Goal: Transaction & Acquisition: Download file/media

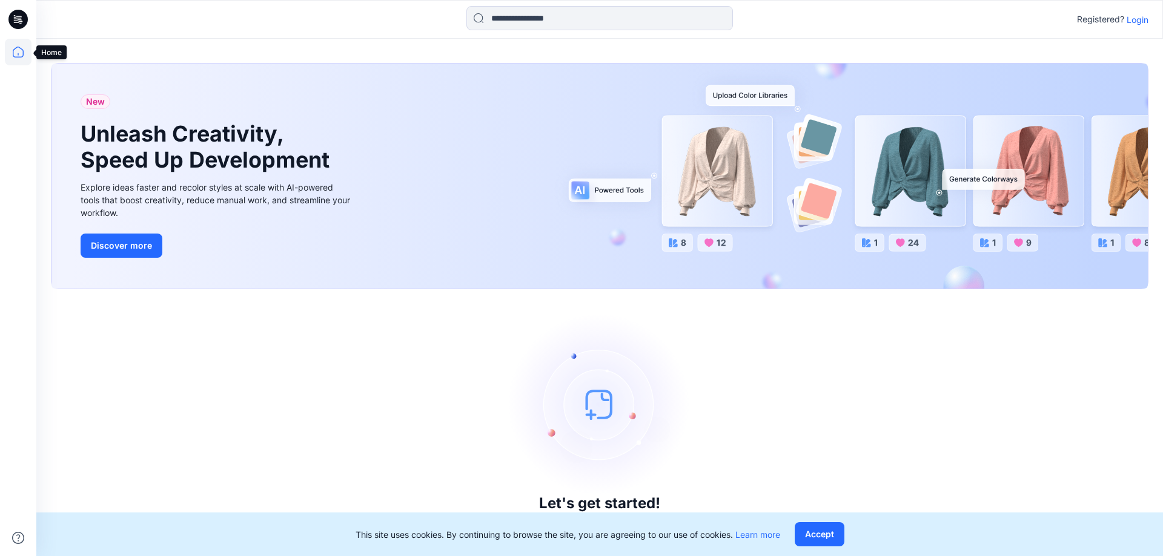
click at [21, 44] on icon at bounding box center [18, 52] width 27 height 27
click at [21, 51] on icon at bounding box center [18, 52] width 27 height 27
click at [1140, 22] on p "Login" at bounding box center [1137, 19] width 22 height 13
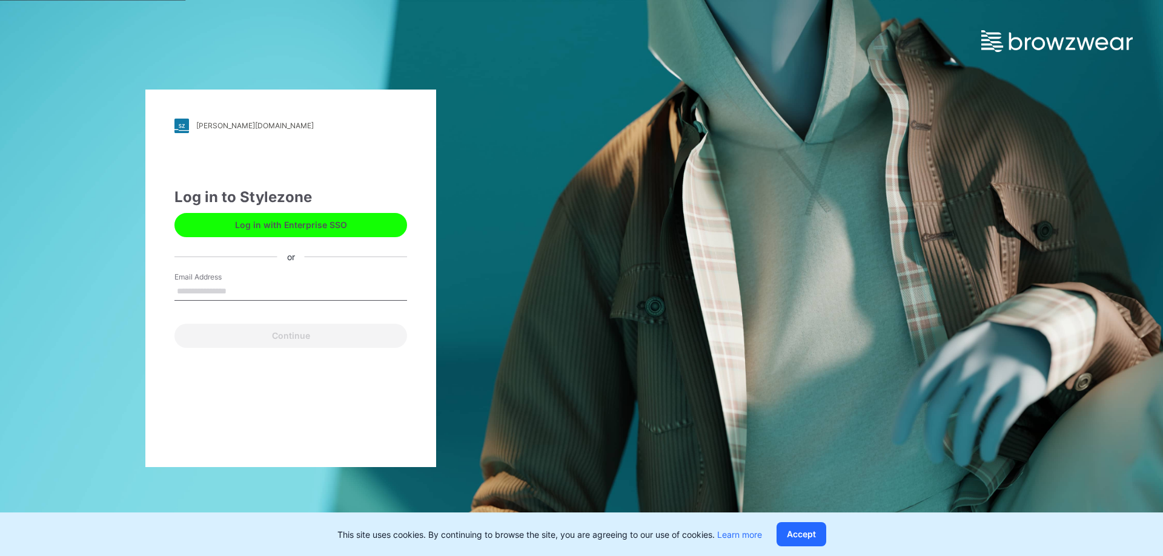
type input "**********"
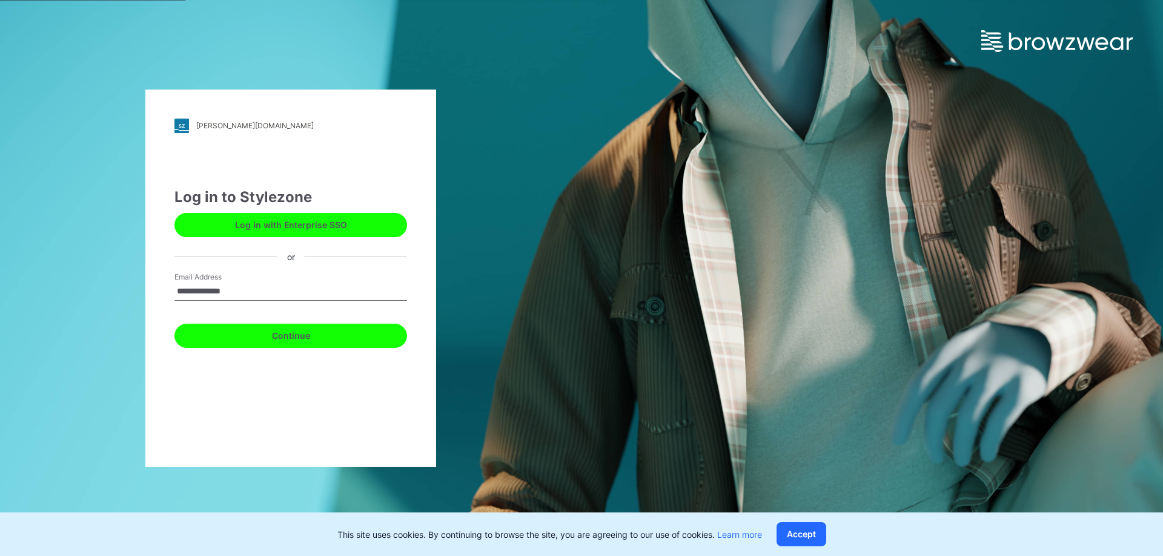
click at [297, 332] on button "Continue" at bounding box center [290, 336] width 233 height 24
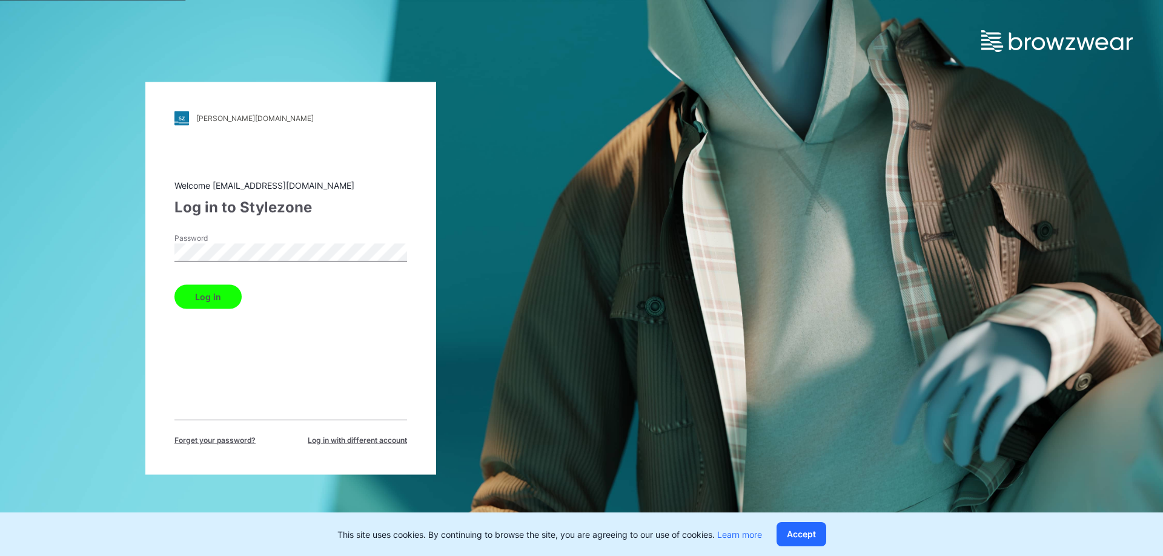
click at [228, 299] on button "Log in" at bounding box center [207, 297] width 67 height 24
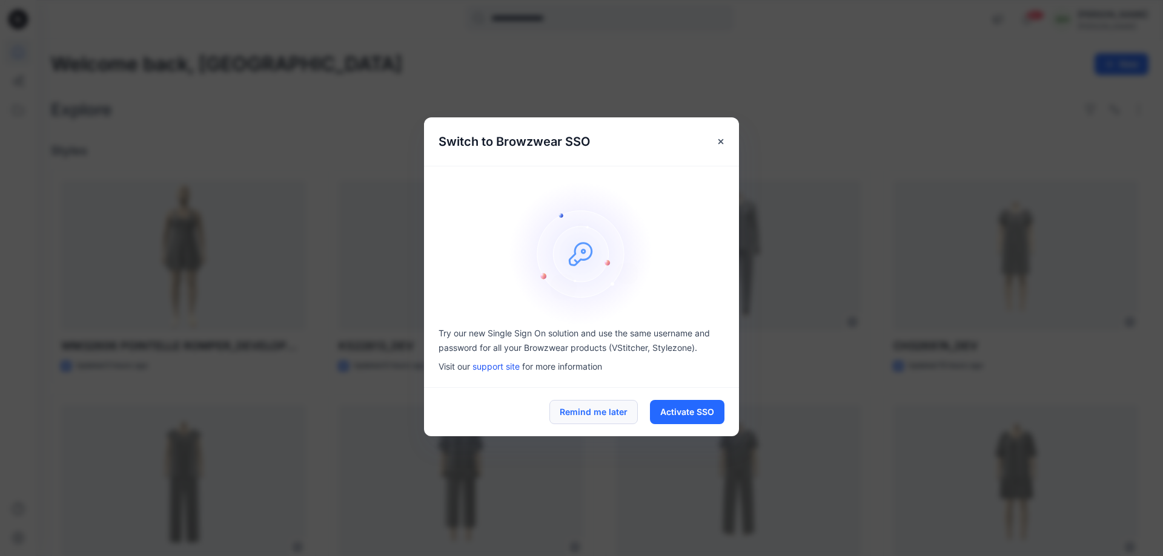
click at [587, 401] on button "Remind me later" at bounding box center [593, 412] width 88 height 24
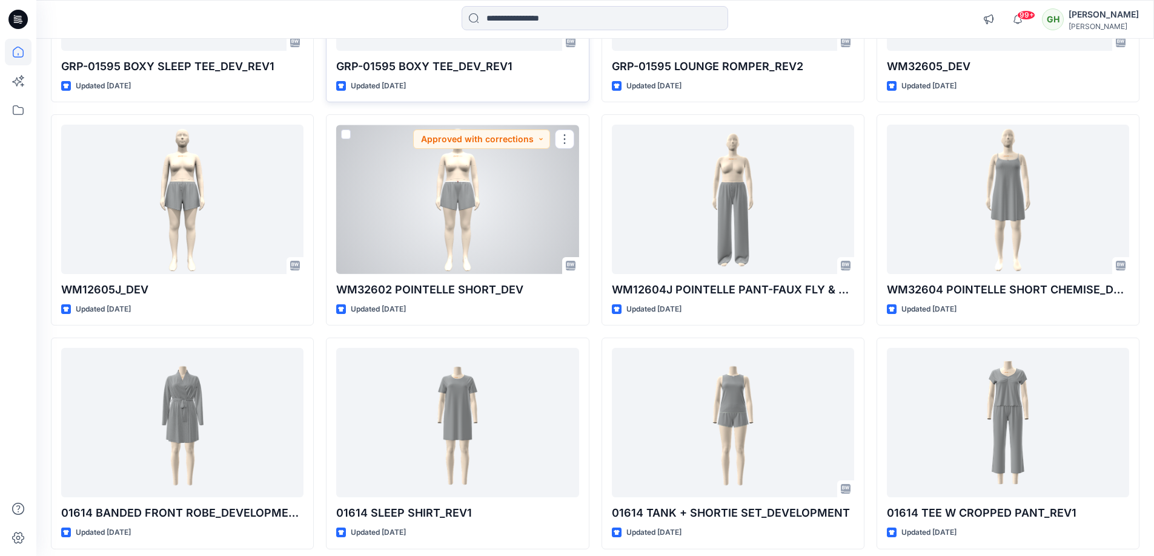
scroll to position [5402, 0]
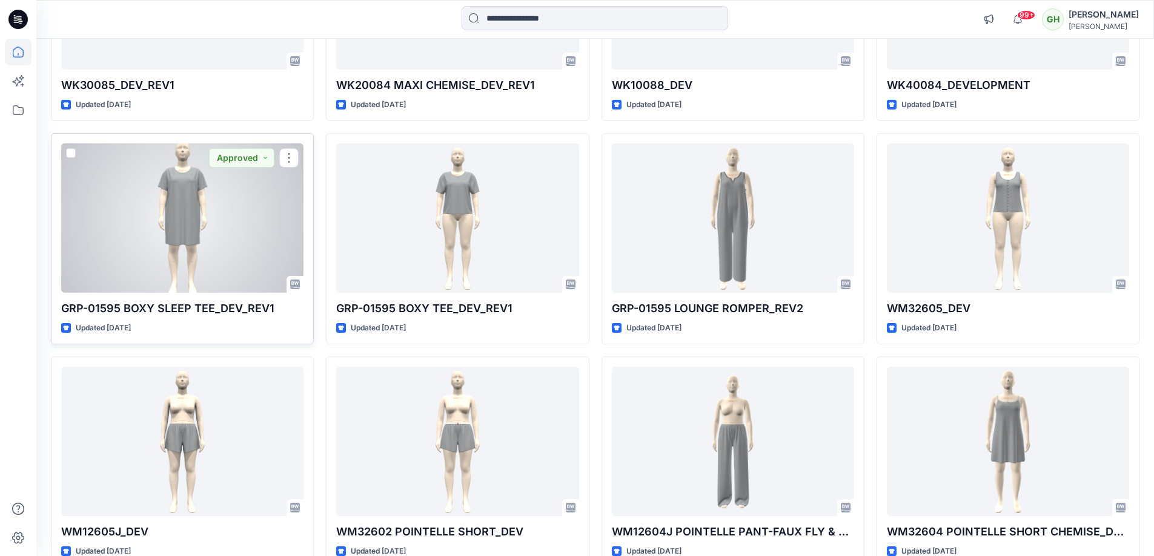
click at [225, 216] on div at bounding box center [182, 219] width 242 height 150
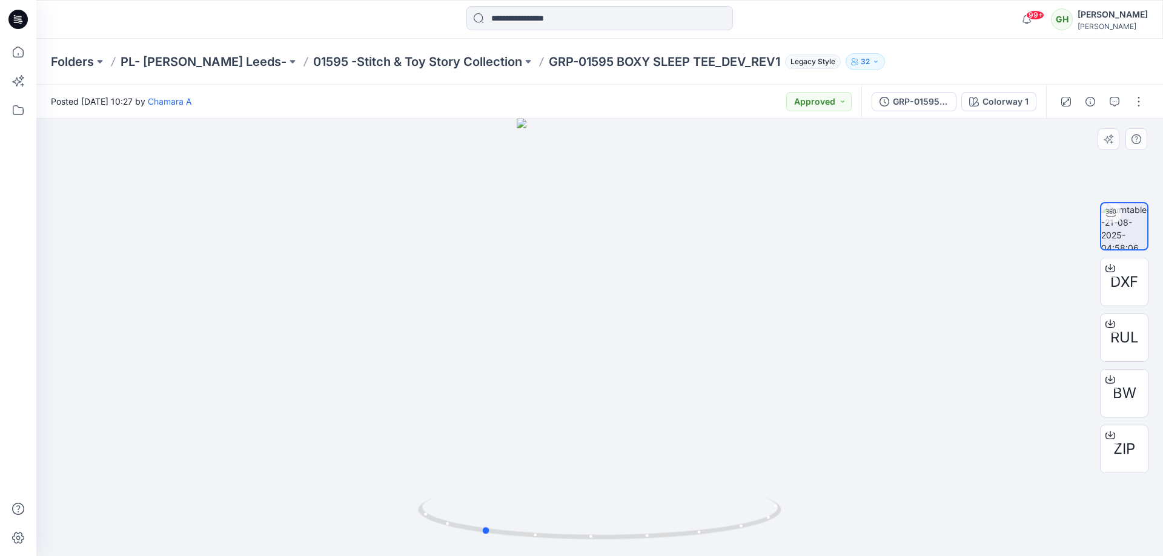
drag, startPoint x: 817, startPoint y: 345, endPoint x: 700, endPoint y: 315, distance: 121.2
click at [700, 315] on div at bounding box center [599, 338] width 1126 height 438
drag, startPoint x: 727, startPoint y: 314, endPoint x: 655, endPoint y: 290, distance: 75.3
click at [639, 291] on div at bounding box center [599, 338] width 1126 height 438
click at [675, 282] on div at bounding box center [599, 338] width 1126 height 438
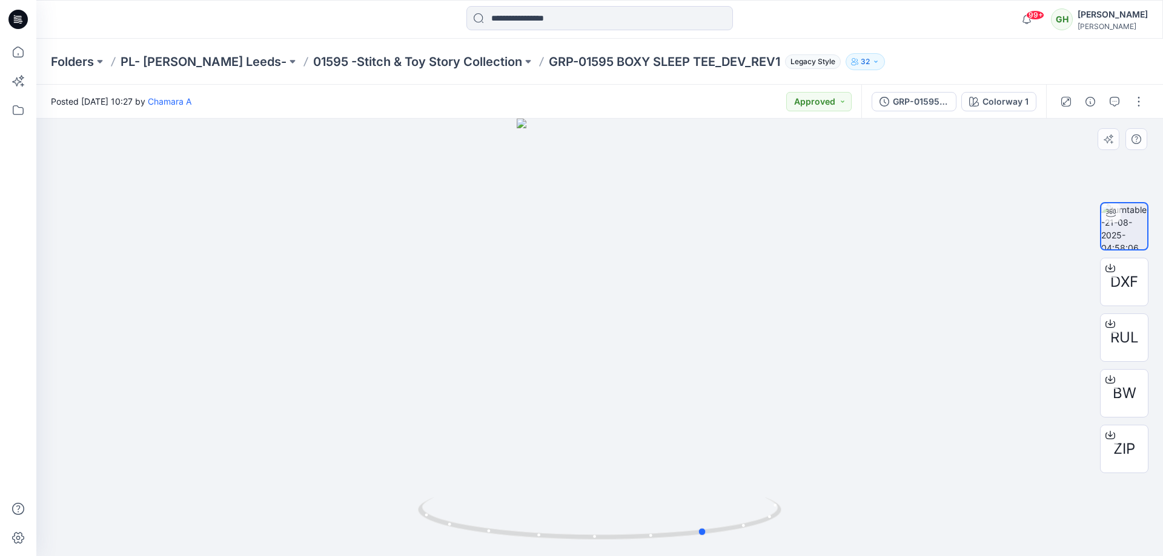
drag, startPoint x: 714, startPoint y: 289, endPoint x: 698, endPoint y: 288, distance: 15.8
click at [698, 288] on div at bounding box center [599, 338] width 1126 height 438
drag, startPoint x: 687, startPoint y: 278, endPoint x: 615, endPoint y: 261, distance: 74.0
click at [613, 261] on div at bounding box center [599, 338] width 1126 height 438
click at [1143, 291] on div "DXF" at bounding box center [1124, 282] width 48 height 48
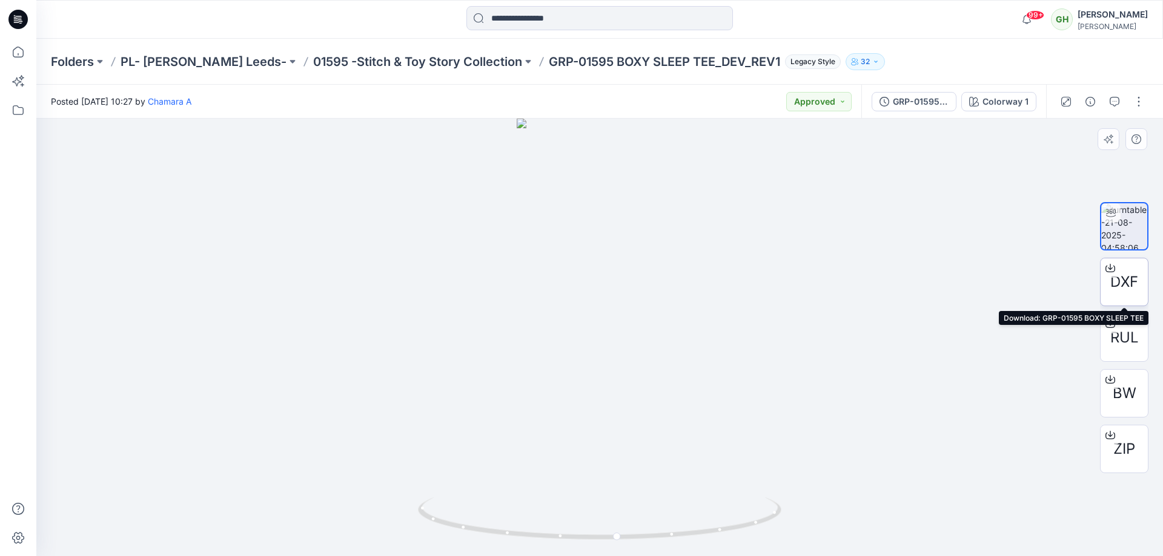
click at [1119, 291] on span "DXF" at bounding box center [1124, 282] width 28 height 22
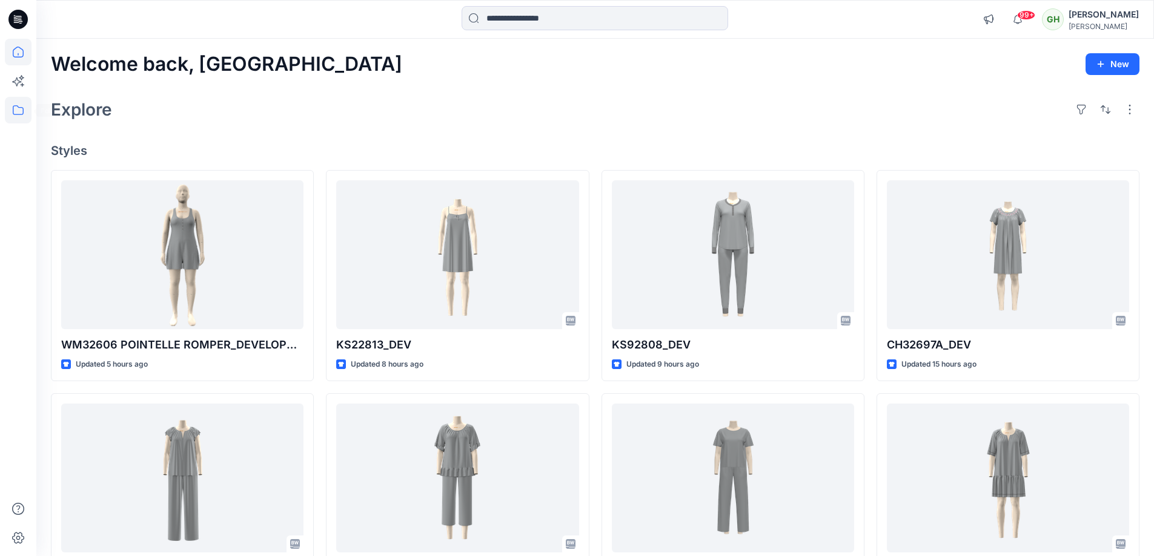
click at [19, 116] on icon at bounding box center [18, 110] width 27 height 27
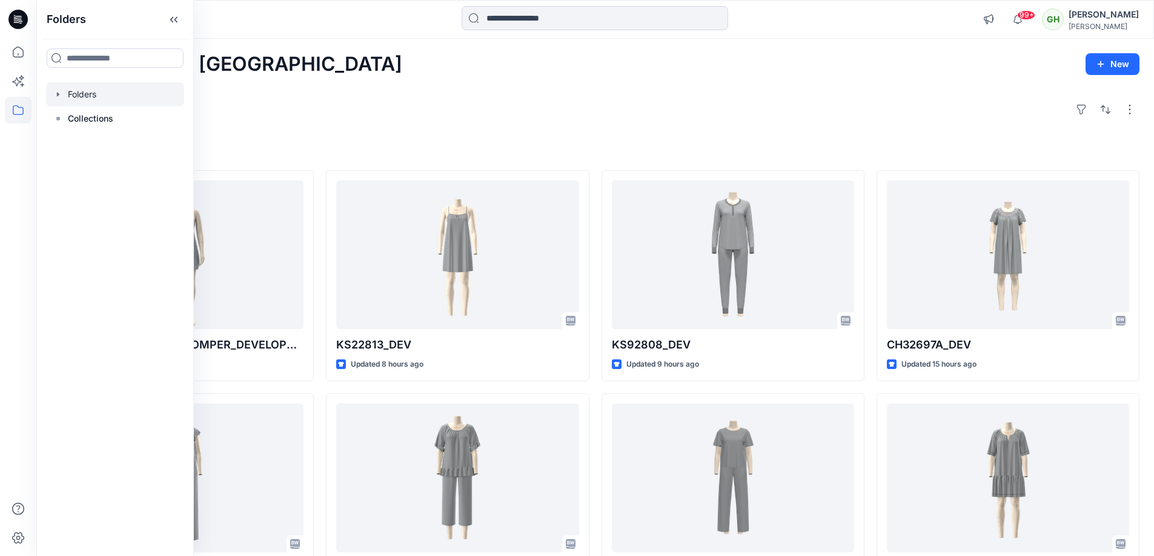
click at [92, 97] on div at bounding box center [115, 94] width 138 height 24
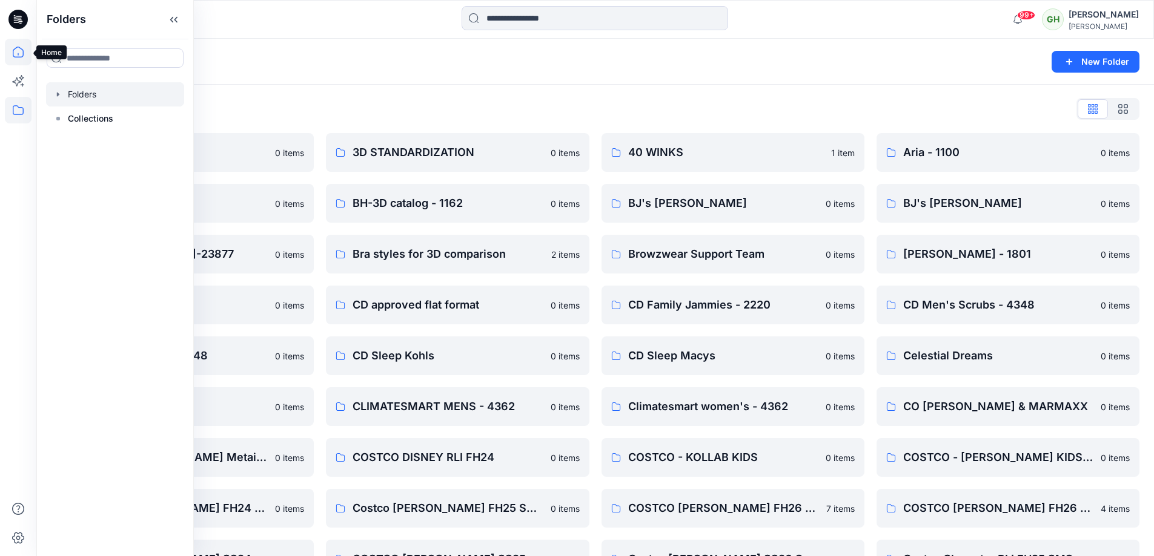
click at [13, 56] on icon at bounding box center [18, 52] width 27 height 27
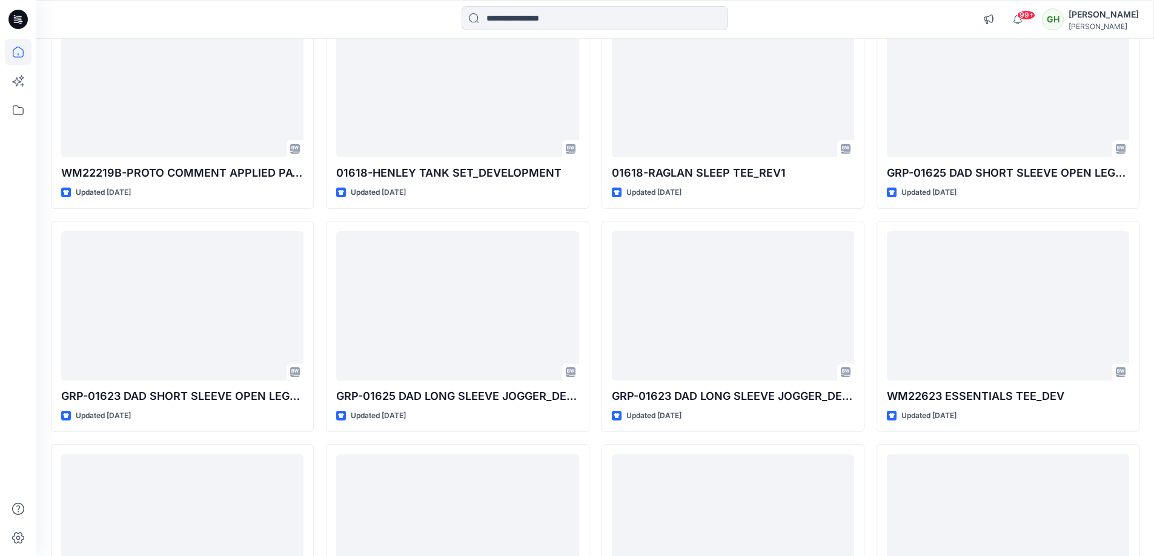
scroll to position [3023, 0]
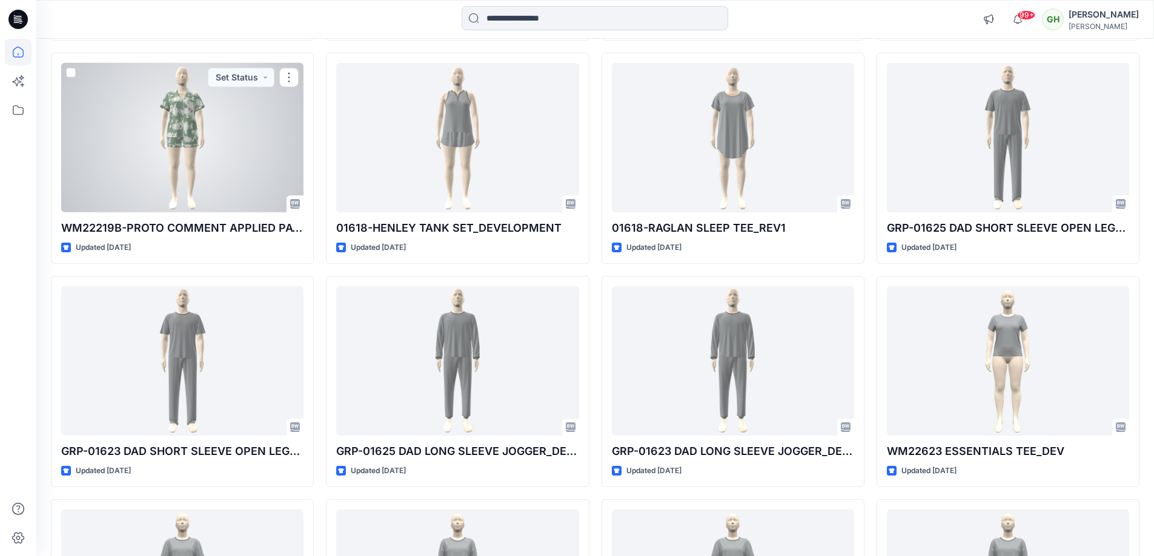
click at [172, 132] on div at bounding box center [182, 138] width 242 height 150
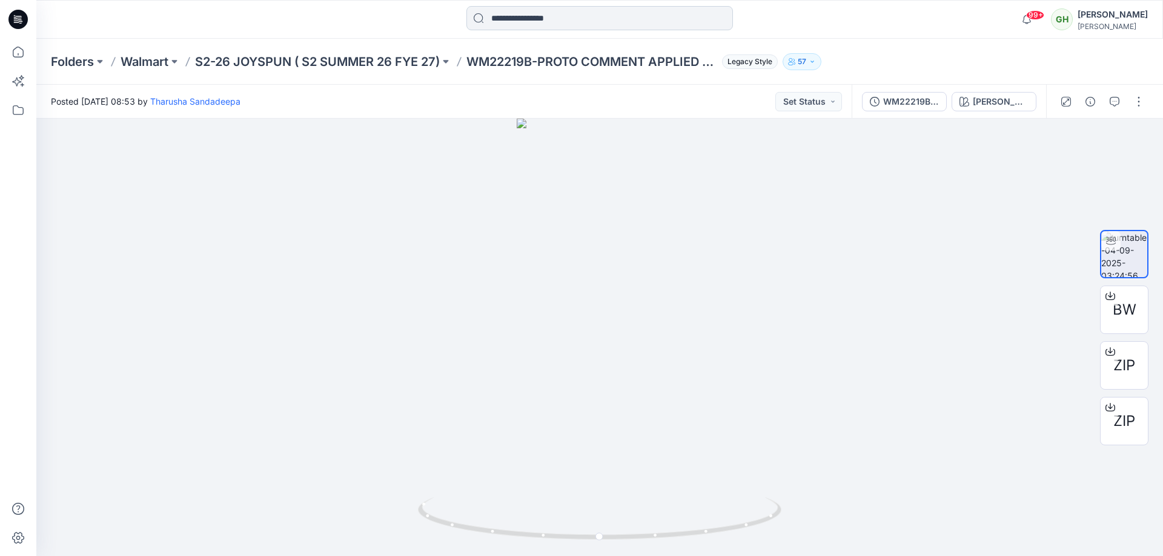
click at [526, 24] on input at bounding box center [599, 18] width 266 height 24
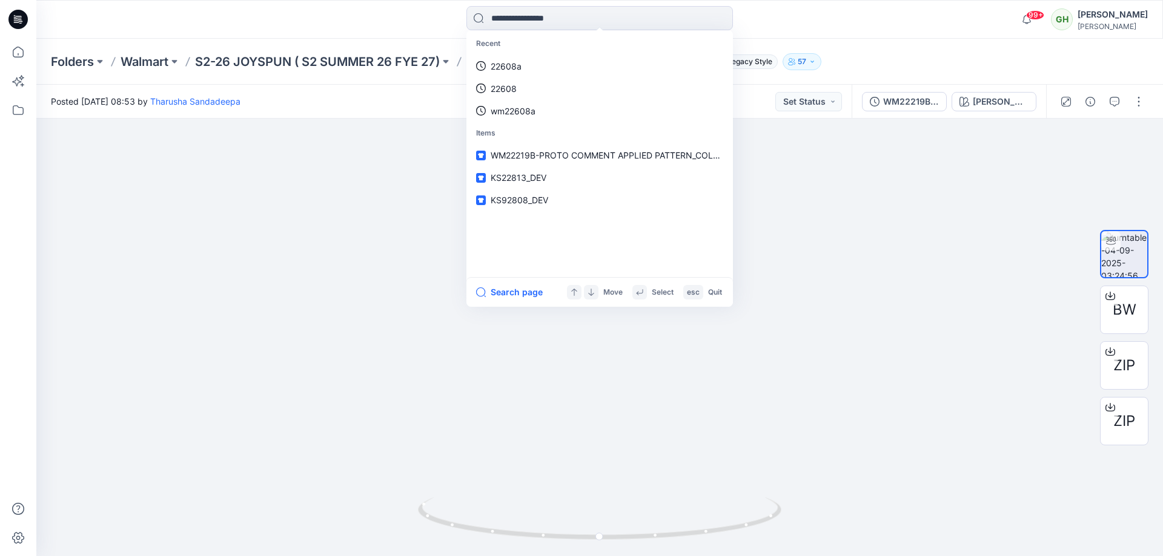
click at [797, 30] on div "Recent 22608a 22608 wm22608a Items WM22219B-PROTO COMMENT APPLIED PATTERN_COLOR…" at bounding box center [599, 19] width 563 height 27
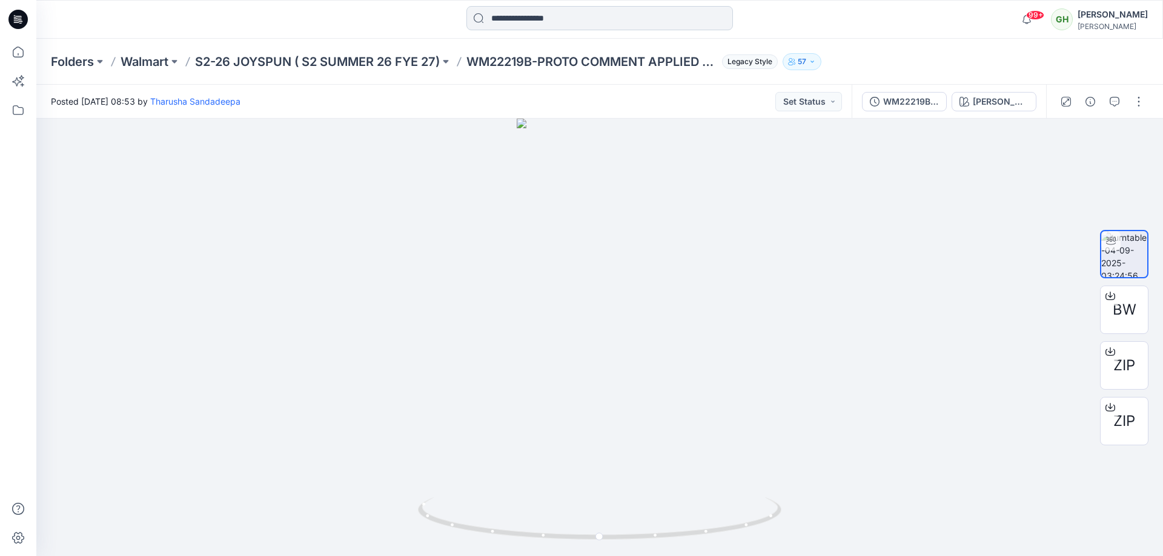
click at [530, 11] on input at bounding box center [599, 18] width 266 height 24
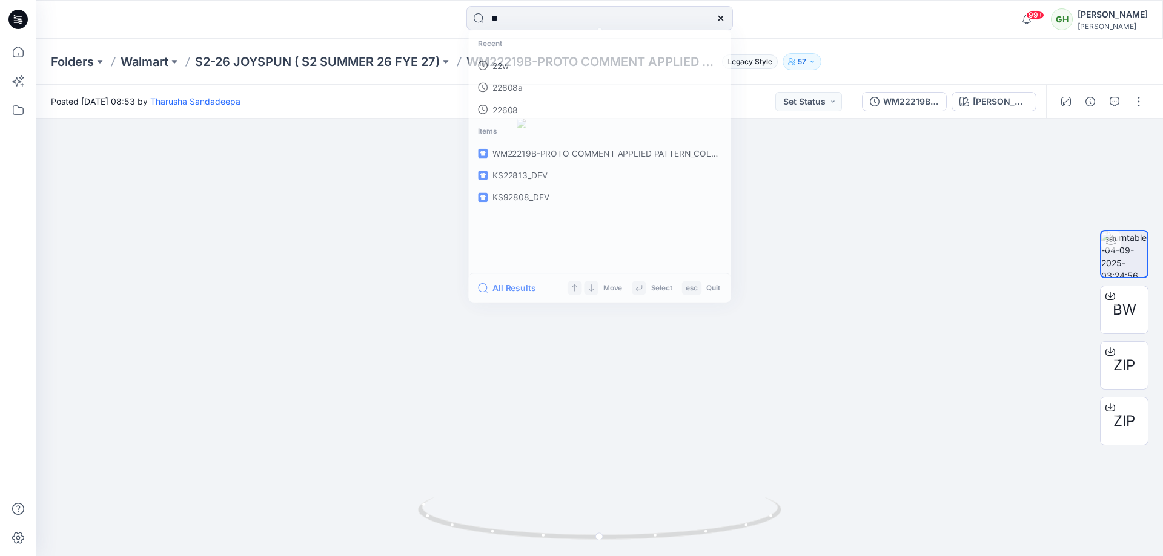
click at [844, 43] on div "Folders Walmart S2-26 JOYSPUN ( S2 SUMMER 26 FYE 27) WM22219B-PROTO COMMENT APP…" at bounding box center [599, 62] width 1126 height 46
click at [492, 16] on input "**" at bounding box center [599, 18] width 266 height 24
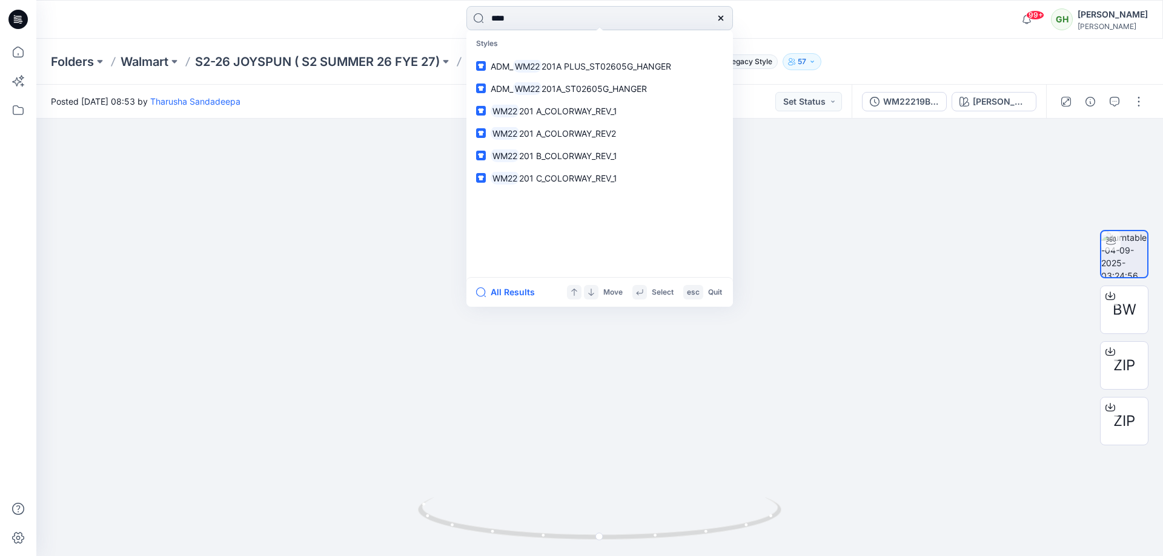
click at [523, 21] on input "****" at bounding box center [599, 18] width 266 height 24
type input "*******"
click at [581, 62] on span "S0 prodution patterns" at bounding box center [576, 66] width 87 height 10
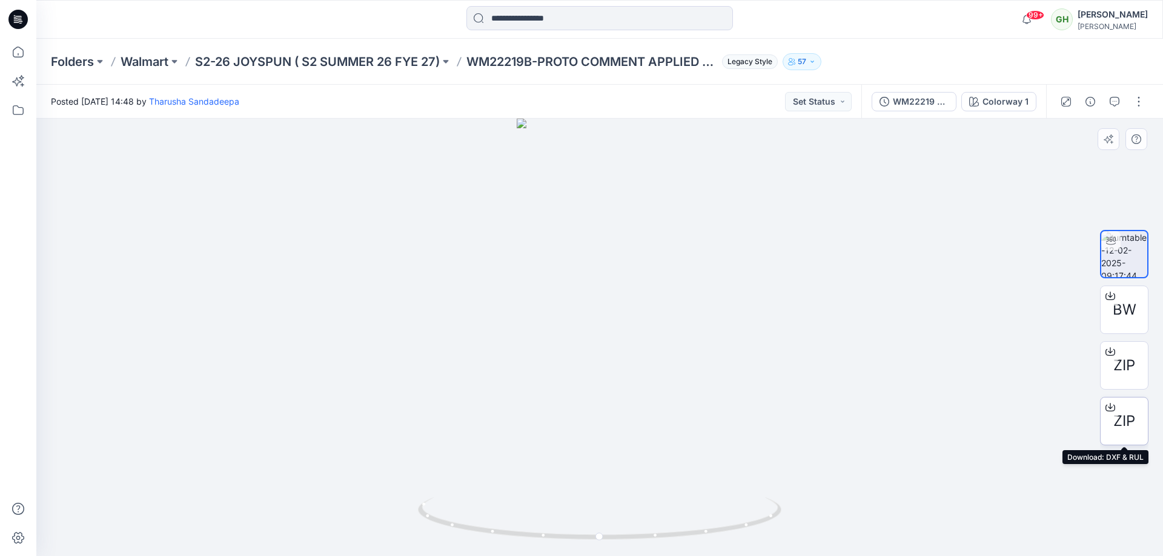
click at [1121, 421] on span "ZIP" at bounding box center [1124, 422] width 22 height 22
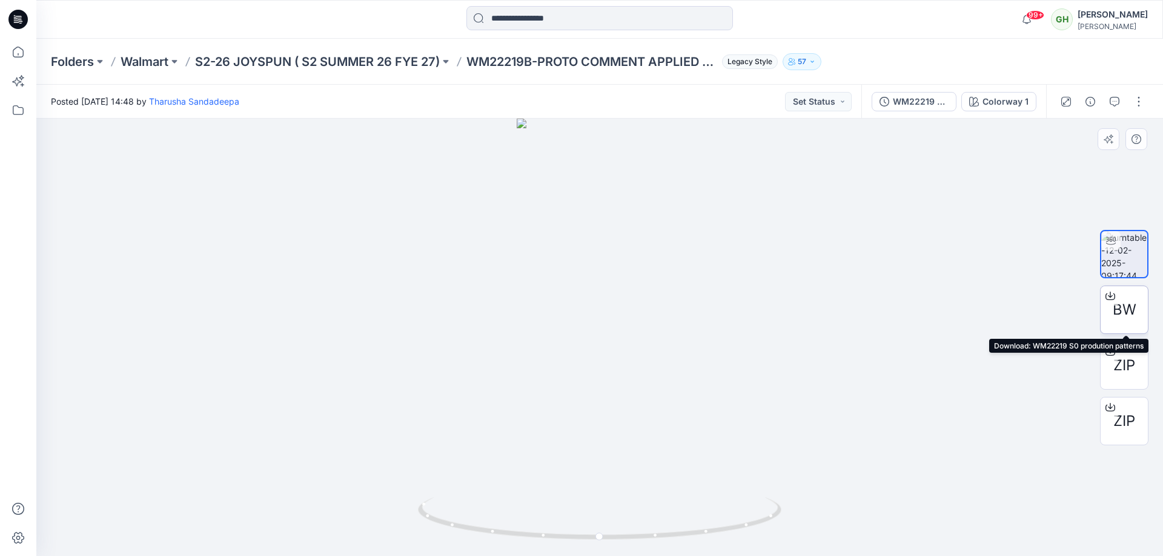
click at [1119, 312] on span "BW" at bounding box center [1124, 310] width 24 height 22
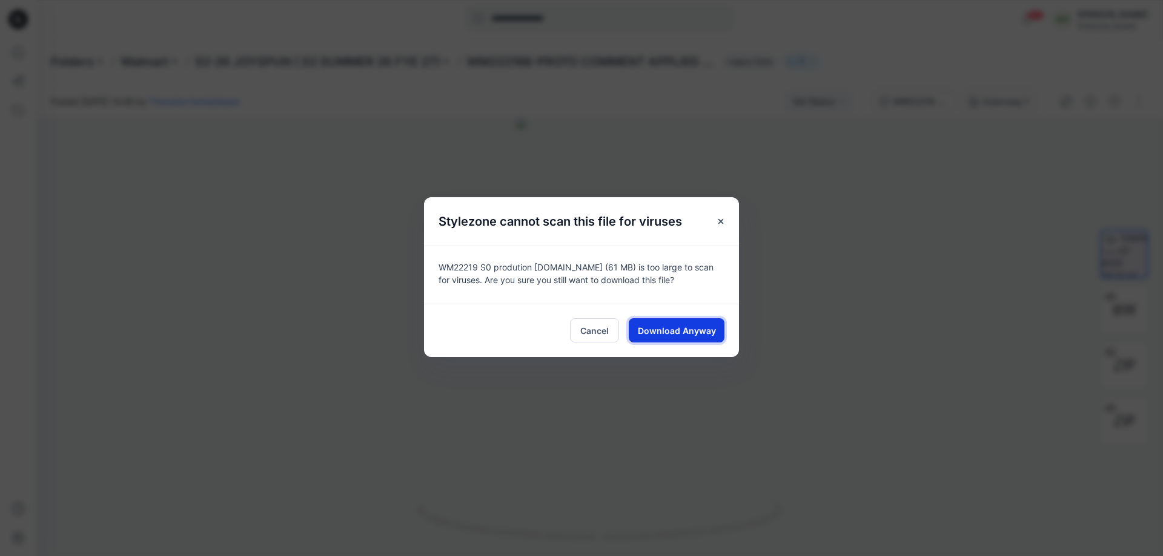
click at [657, 329] on span "Download Anyway" at bounding box center [677, 331] width 78 height 13
